Goal: Task Accomplishment & Management: Complete application form

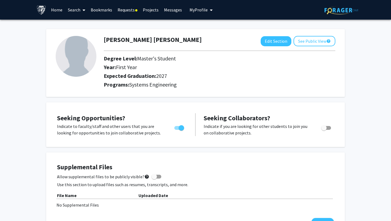
click at [138, 9] on link "Requests" at bounding box center [127, 9] width 25 height 19
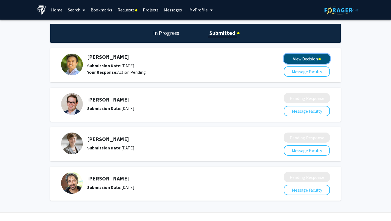
click at [313, 57] on button "View Decision" at bounding box center [307, 59] width 46 height 10
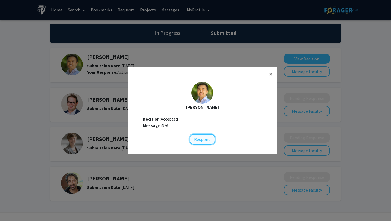
click at [200, 137] on button "Respond" at bounding box center [203, 139] width 26 height 10
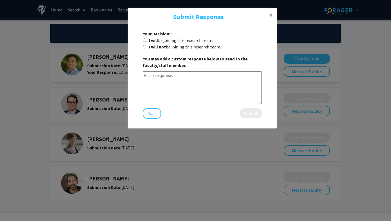
click at [146, 39] on div "I will be joining this research team." at bounding box center [202, 40] width 119 height 7
click at [144, 40] on input "I will be joining this research team." at bounding box center [145, 40] width 4 height 4
radio input "true"
click at [247, 115] on button "Submit" at bounding box center [251, 113] width 22 height 10
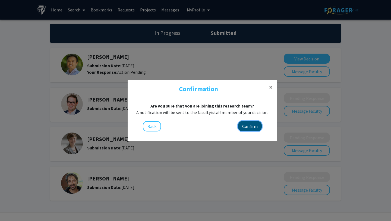
click at [252, 123] on button "Confirm" at bounding box center [250, 126] width 24 height 10
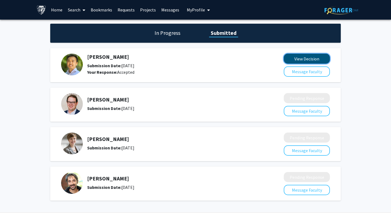
click at [297, 58] on button "View Decision" at bounding box center [307, 59] width 46 height 10
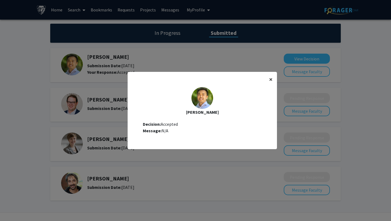
click at [270, 78] on span "×" at bounding box center [271, 79] width 4 height 8
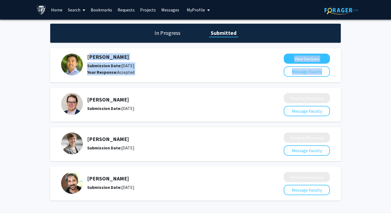
drag, startPoint x: 88, startPoint y: 55, endPoint x: 138, endPoint y: 76, distance: 54.1
click at [138, 76] on div "[PERSON_NAME] Submission Date: [DATE] Your Response: Accepted View Decision Mes…" at bounding box center [195, 65] width 291 height 34
click at [138, 76] on div at bounding box center [195, 65] width 269 height 23
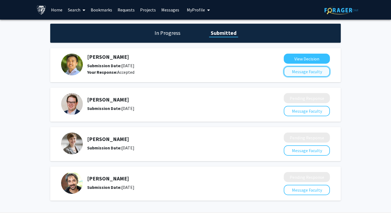
click at [303, 73] on button "Message Faculty" at bounding box center [307, 71] width 46 height 10
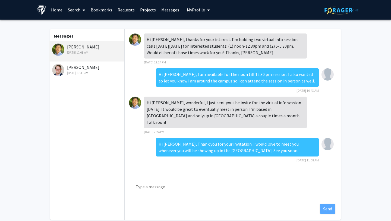
click at [122, 11] on link "Requests" at bounding box center [126, 9] width 23 height 19
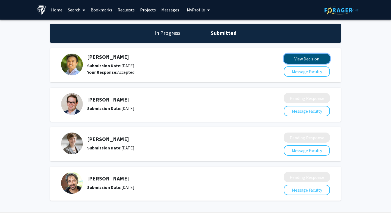
click at [310, 61] on button "View Decision" at bounding box center [307, 59] width 46 height 10
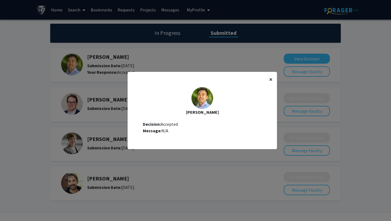
click at [269, 80] on button "×" at bounding box center [271, 79] width 12 height 15
